Goal: Task Accomplishment & Management: Use online tool/utility

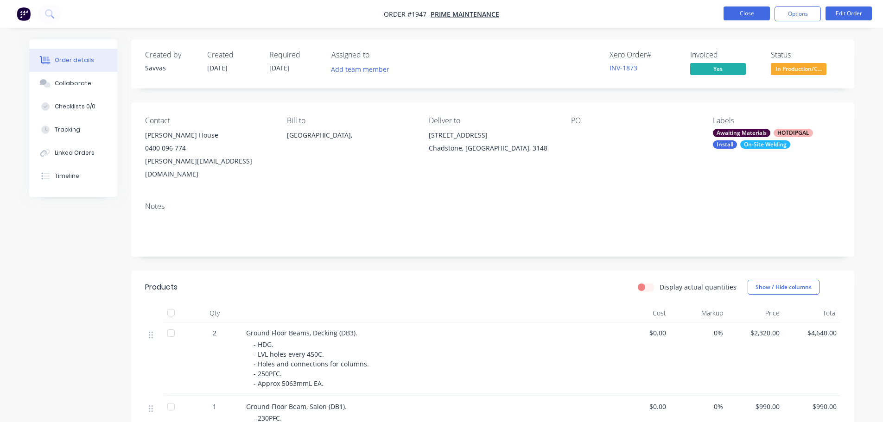
click at [730, 10] on button "Close" at bounding box center [747, 13] width 46 height 14
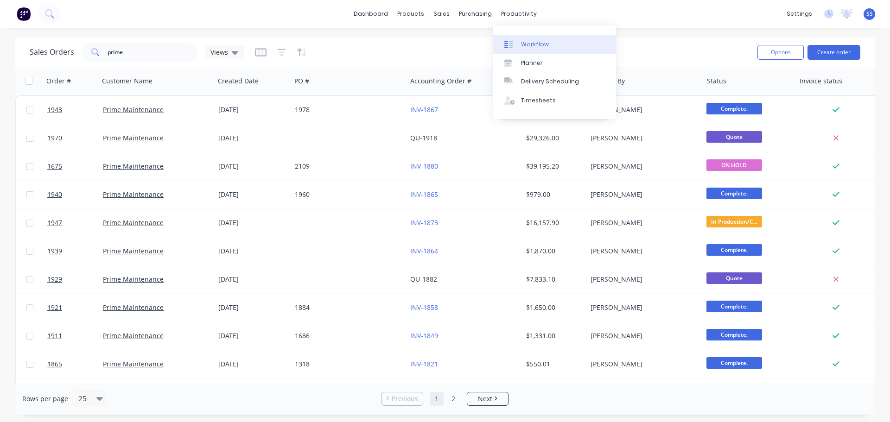
click at [533, 36] on link "Workflow" at bounding box center [554, 44] width 123 height 19
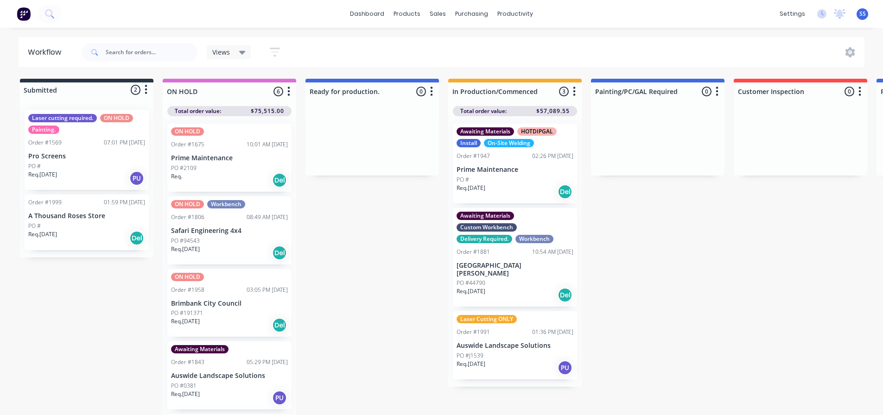
click at [516, 169] on p "Prime Maintenance" at bounding box center [515, 170] width 117 height 8
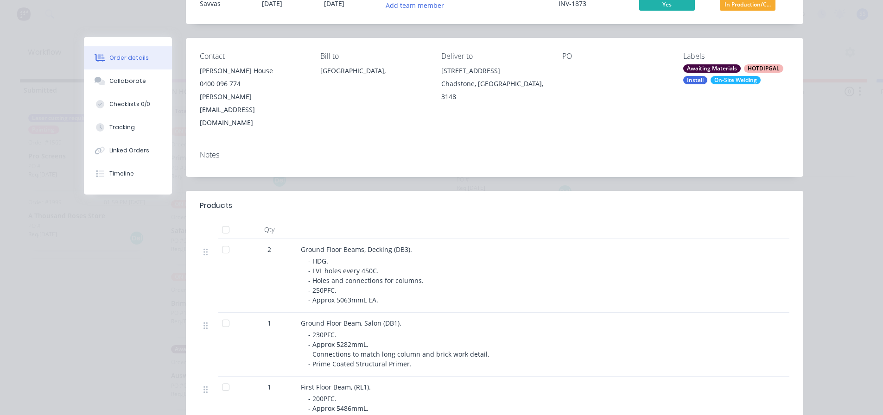
scroll to position [185, 0]
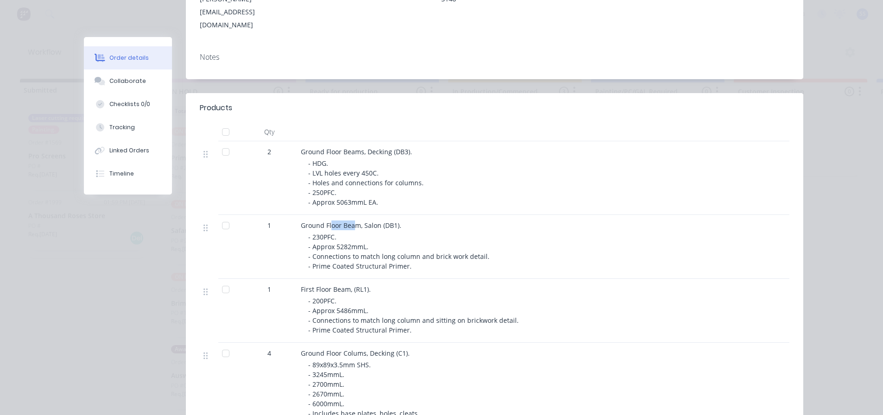
drag, startPoint x: 328, startPoint y: 198, endPoint x: 353, endPoint y: 201, distance: 25.6
click at [353, 221] on span "Ground Floor Beam, Salon (DB1)." at bounding box center [351, 225] width 101 height 9
click at [354, 221] on span "Ground Floor Beam, Salon (DB1)." at bounding box center [351, 225] width 101 height 9
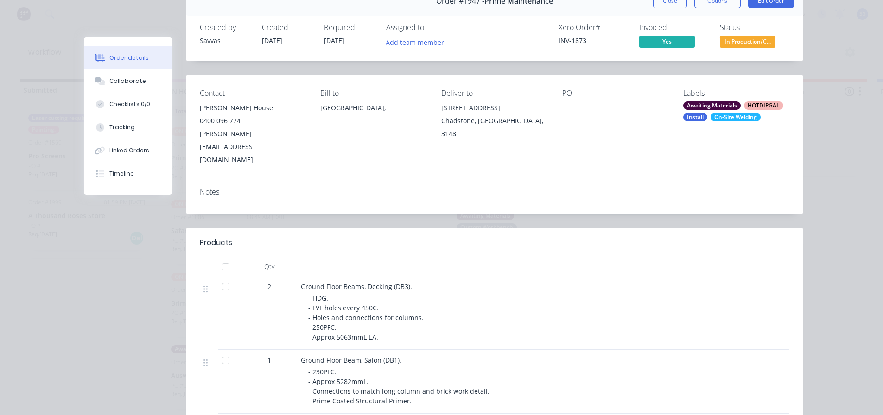
scroll to position [0, 0]
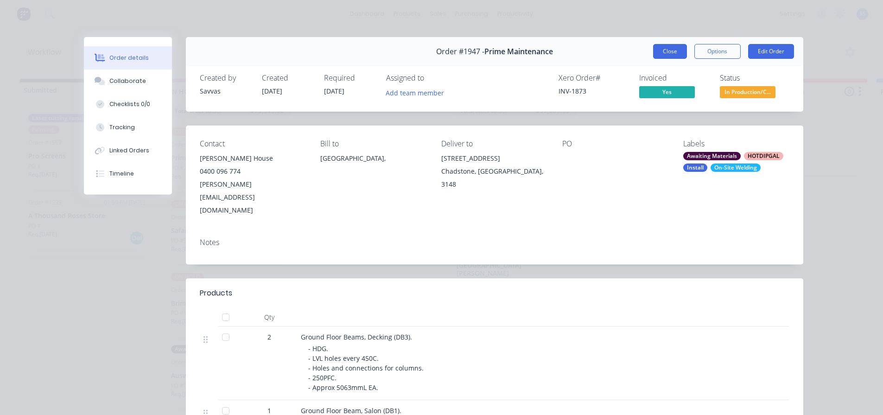
click at [655, 49] on button "Close" at bounding box center [670, 51] width 34 height 15
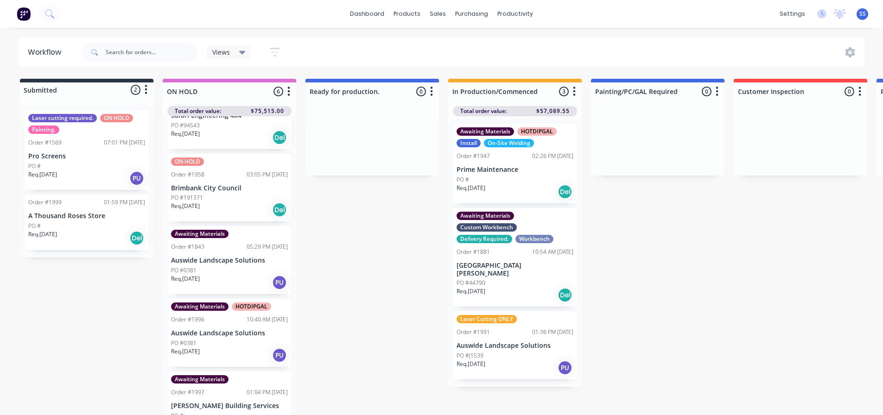
scroll to position [135, 0]
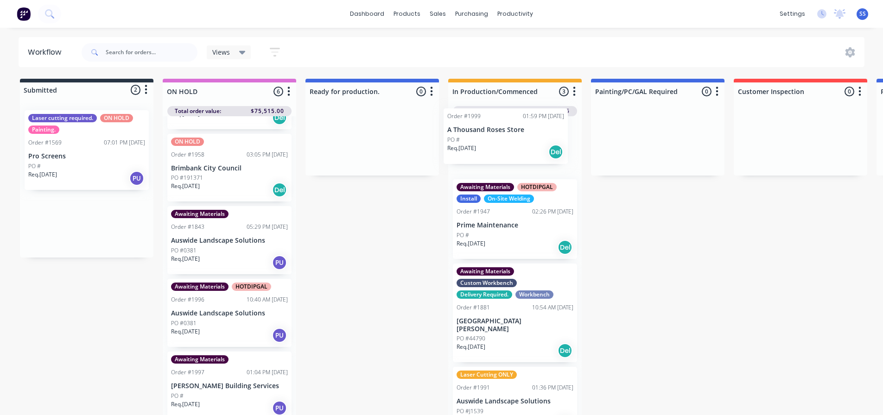
drag, startPoint x: 108, startPoint y: 235, endPoint x: 559, endPoint y: 149, distance: 458.3
click at [559, 149] on div "Submitted 2 Status colour #273444 hex #273444 Save Cancel Summaries Total order…" at bounding box center [833, 250] width 1680 height 342
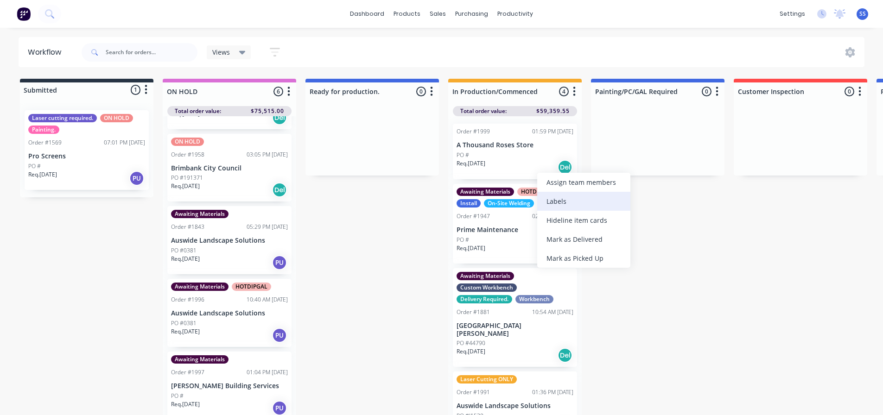
click at [548, 198] on div "Labels" at bounding box center [583, 201] width 93 height 19
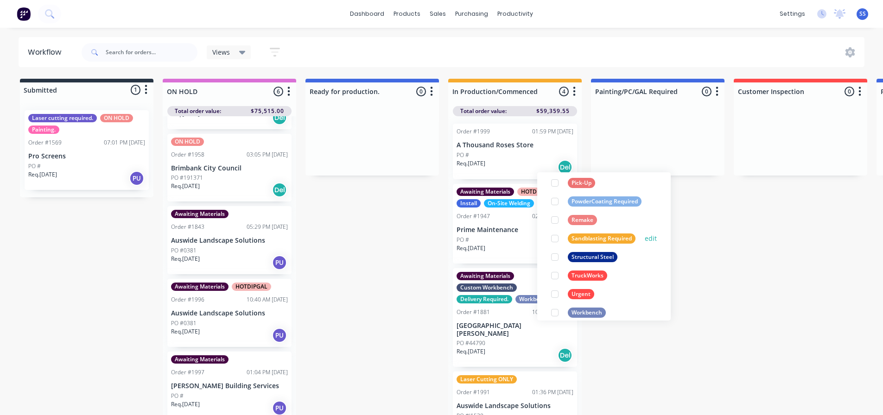
scroll to position [408, 0]
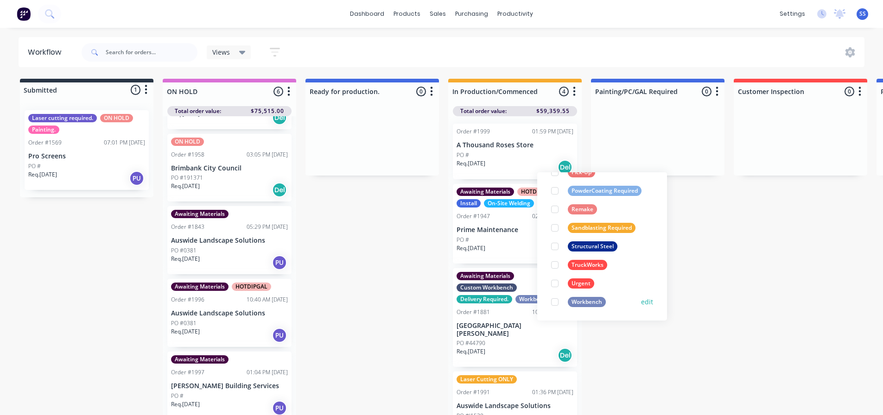
click at [554, 300] on div at bounding box center [555, 302] width 19 height 19
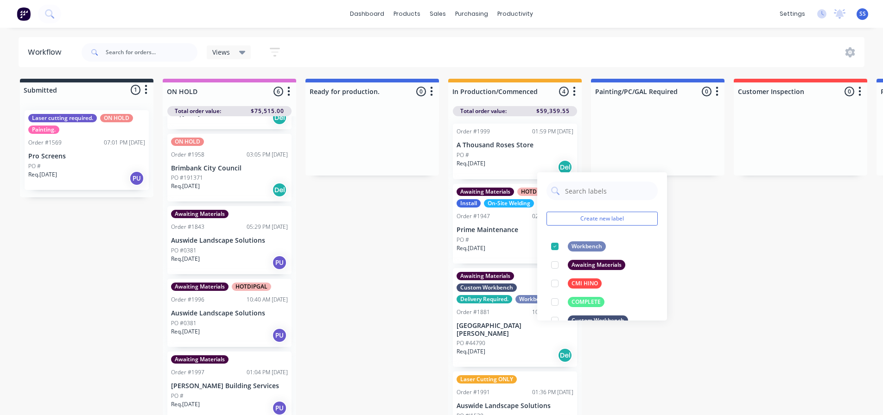
click at [702, 235] on div "Submitted 1 Status colour #273444 hex #273444 Save Cancel Summaries Total order…" at bounding box center [833, 250] width 1680 height 342
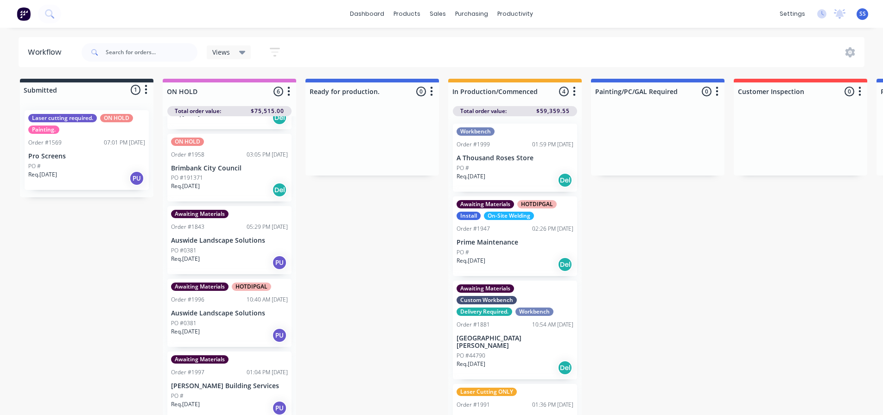
click at [542, 173] on div "Req. [DATE] Del" at bounding box center [515, 180] width 117 height 16
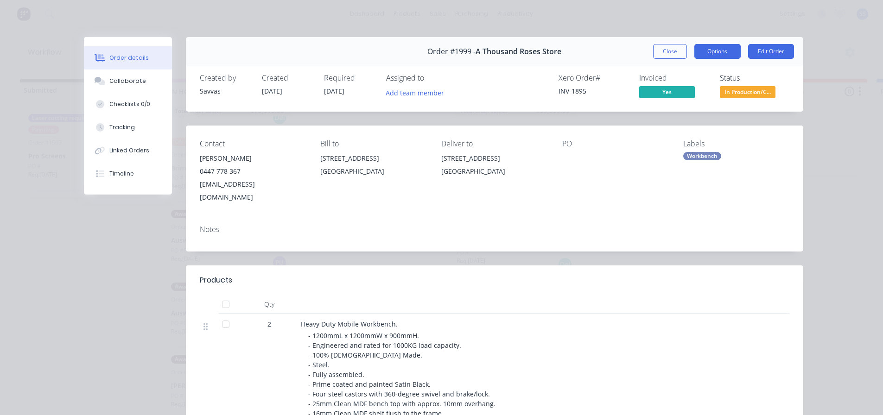
click at [731, 55] on button "Options" at bounding box center [717, 51] width 46 height 15
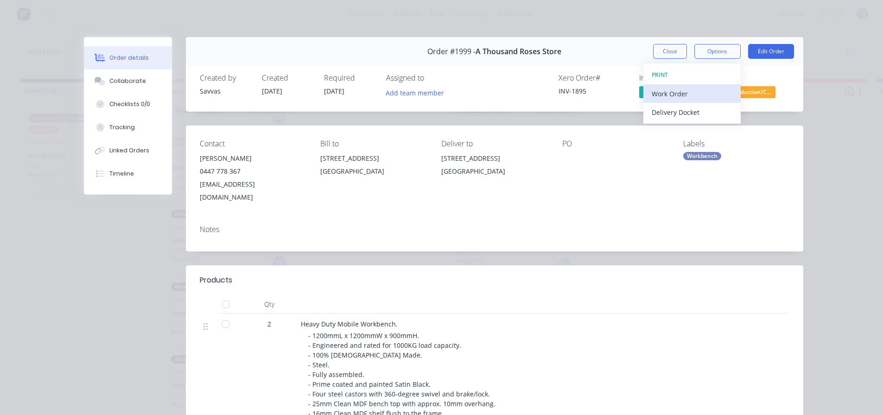
click at [693, 94] on div "Work Order" at bounding box center [692, 93] width 81 height 13
click at [681, 110] on div "Standard" at bounding box center [692, 112] width 81 height 13
click at [674, 48] on button "Close" at bounding box center [670, 51] width 34 height 15
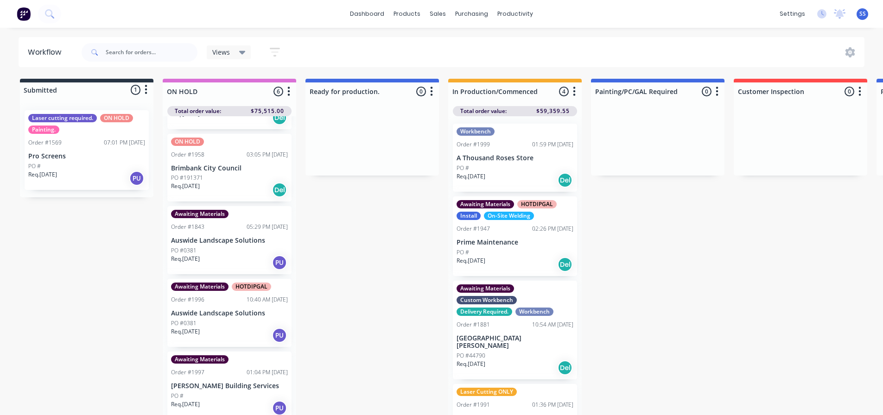
click at [519, 253] on div "PO #" at bounding box center [515, 252] width 117 height 8
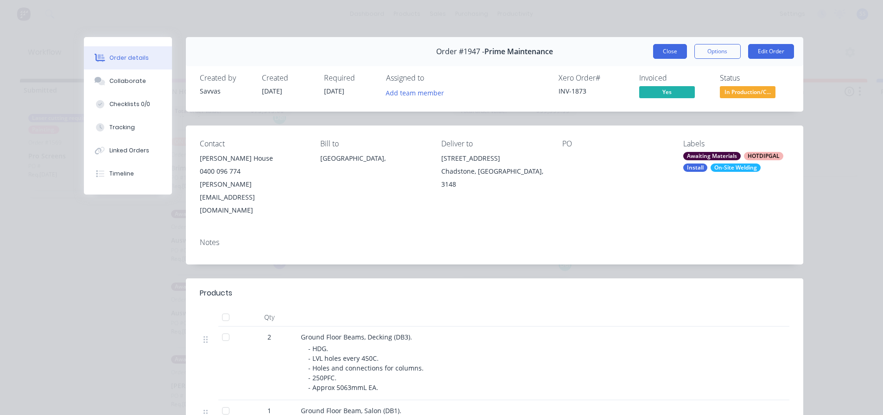
click at [667, 54] on button "Close" at bounding box center [670, 51] width 34 height 15
